Goal: Task Accomplishment & Management: Manage account settings

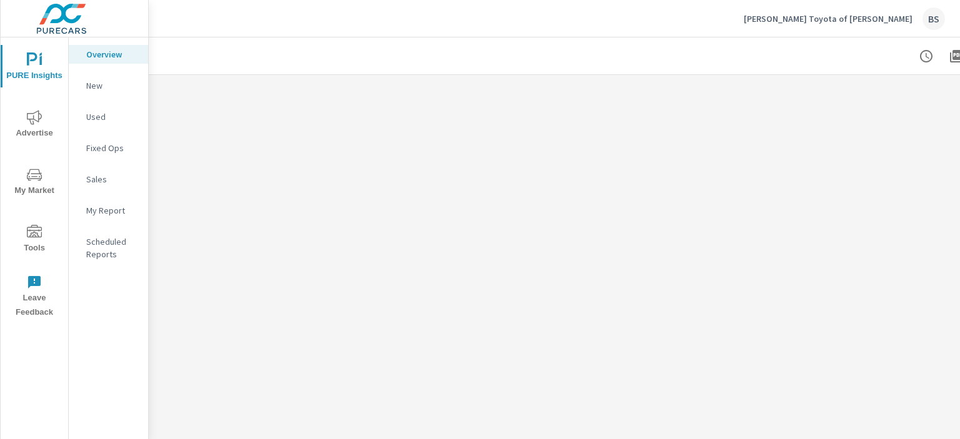
click at [40, 182] on span "My Market" at bounding box center [34, 182] width 60 height 31
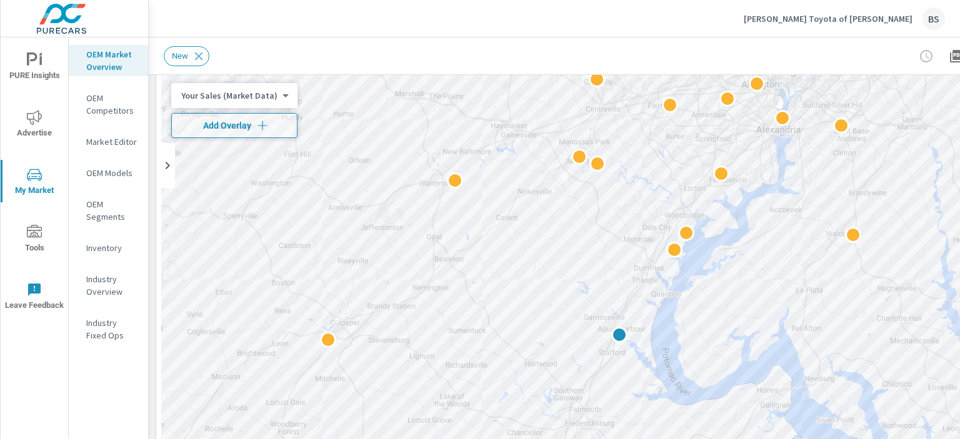
scroll to position [62, 0]
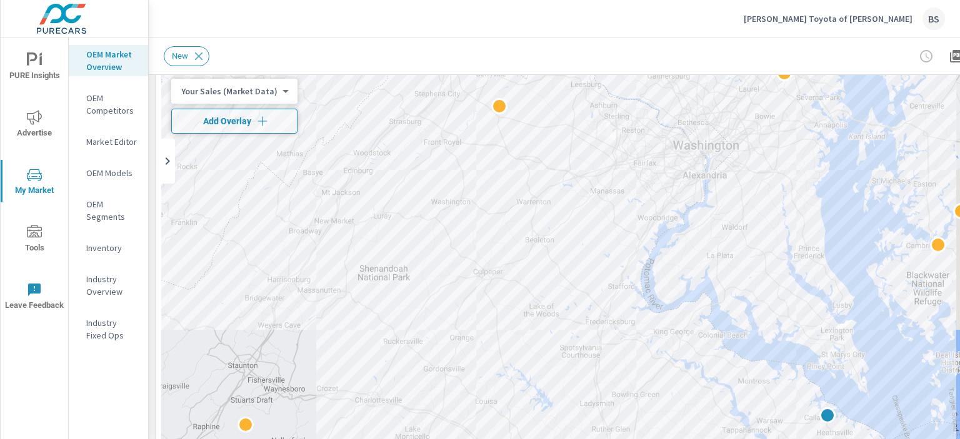
drag, startPoint x: 722, startPoint y: 375, endPoint x: 880, endPoint y: 186, distance: 246.3
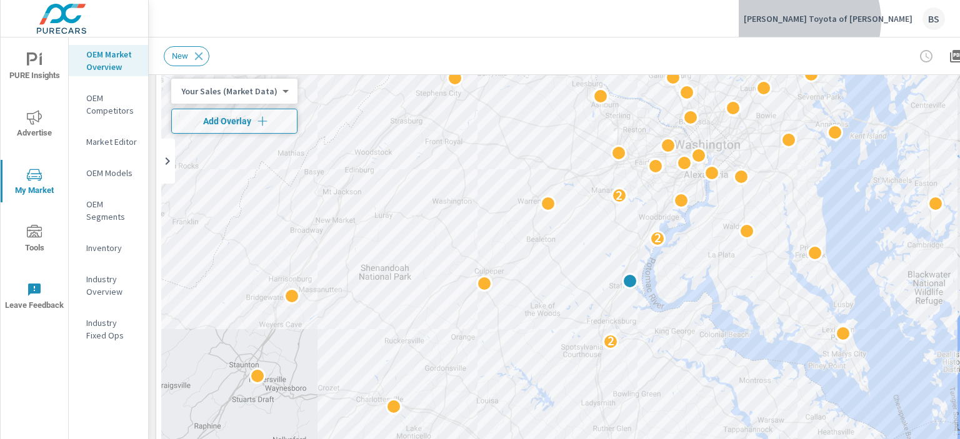
click at [875, 21] on p "[PERSON_NAME] Toyota of [PERSON_NAME]" at bounding box center [828, 18] width 169 height 11
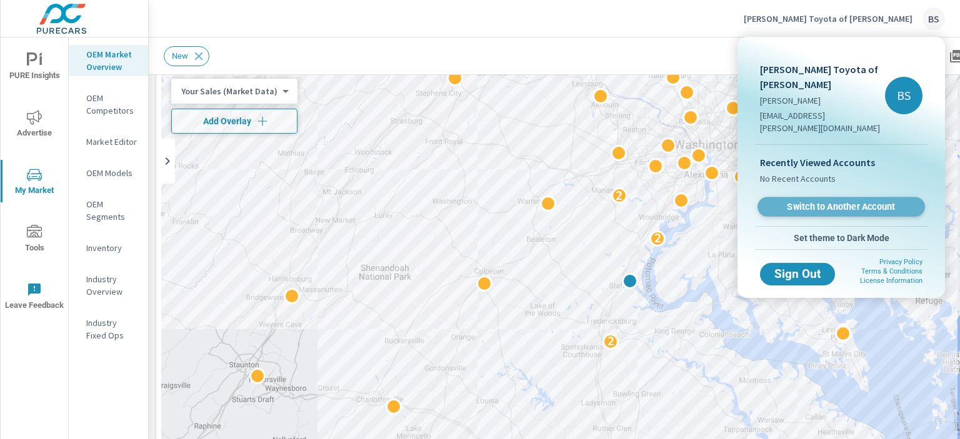
click at [816, 201] on span "Switch to Another Account" at bounding box center [840, 207] width 153 height 12
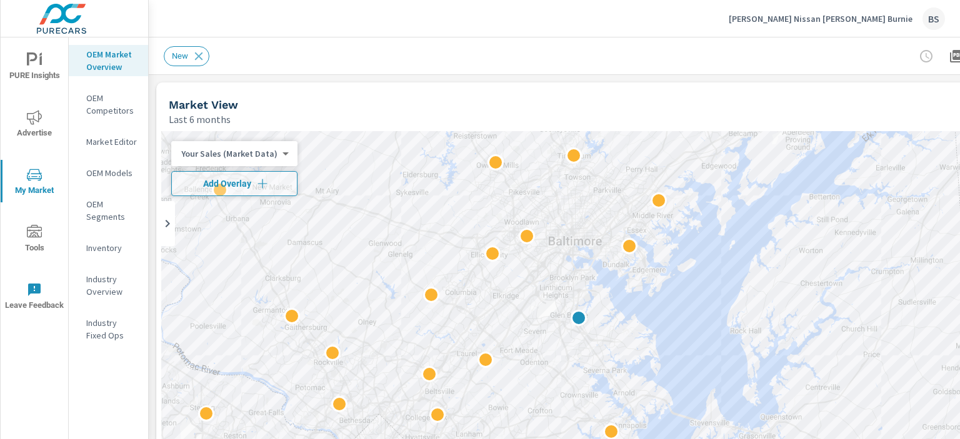
drag, startPoint x: 647, startPoint y: 252, endPoint x: 627, endPoint y: 179, distance: 75.8
click at [627, 179] on div at bounding box center [611, 384] width 900 height 507
